Goal: Go to known website: Access a specific website the user already knows

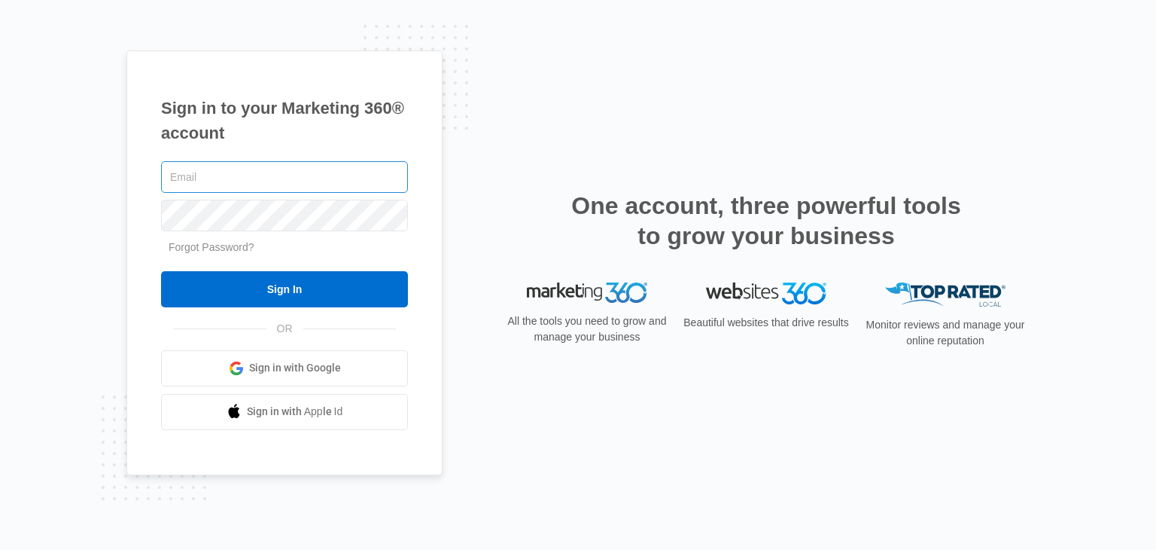
click at [179, 169] on input "text" at bounding box center [284, 177] width 247 height 32
type input "[EMAIL_ADDRESS][DOMAIN_NAME]"
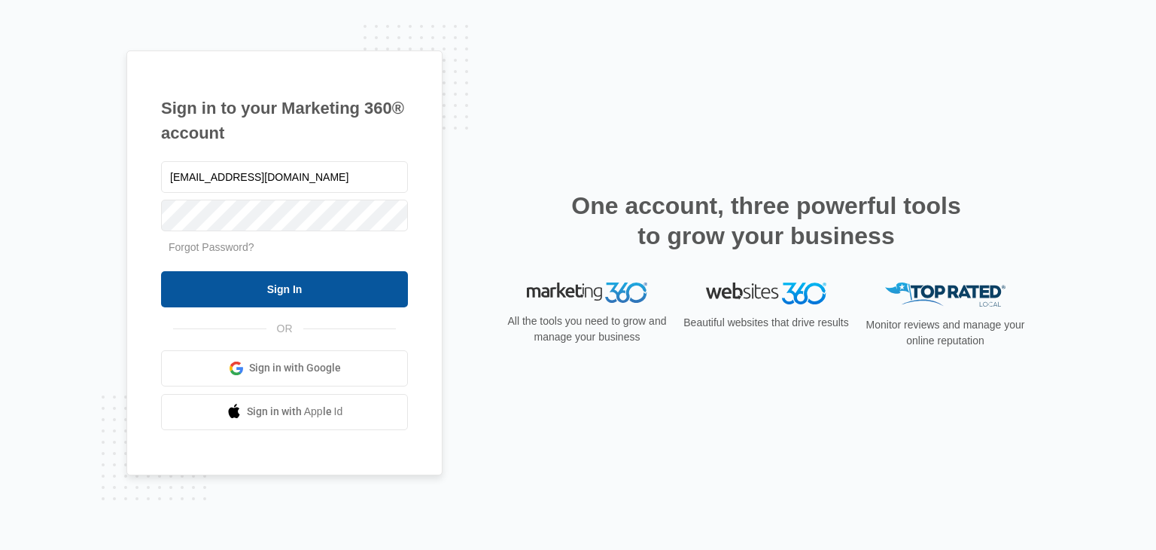
click at [278, 300] on input "Sign In" at bounding box center [284, 289] width 247 height 36
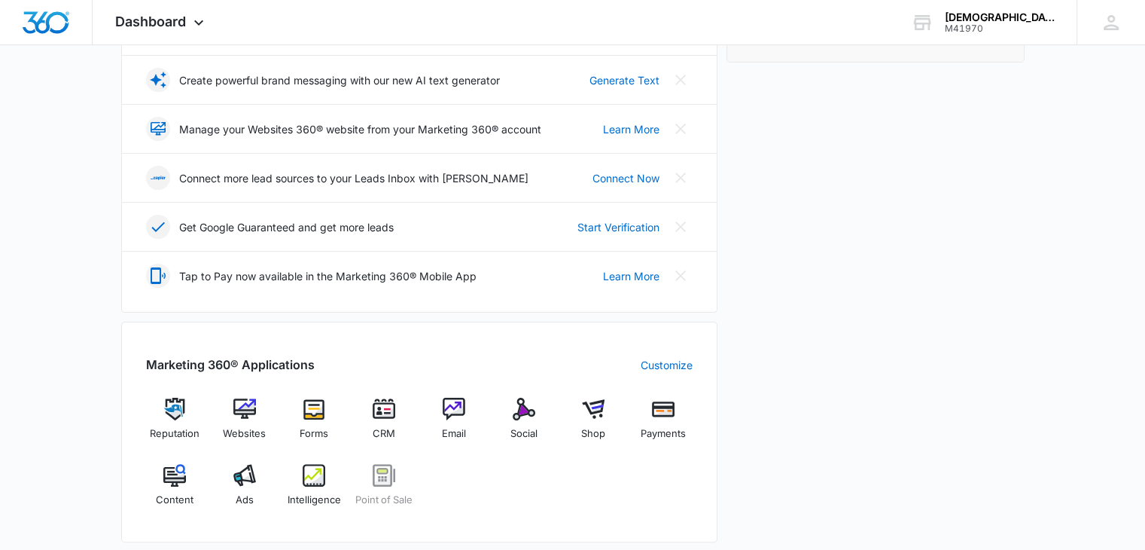
scroll to position [322, 0]
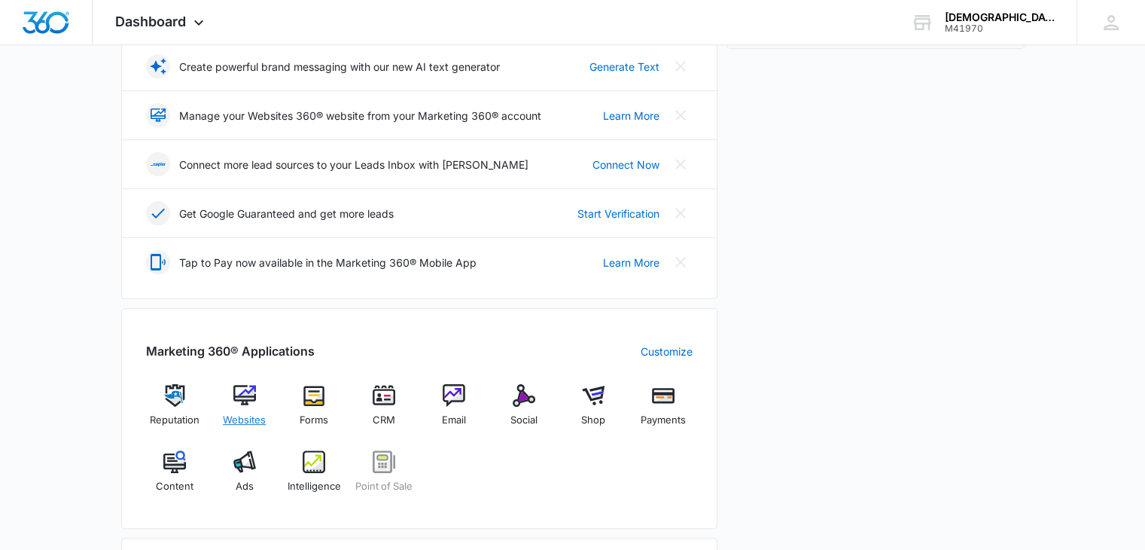
click at [246, 390] on img at bounding box center [244, 395] width 23 height 23
